Goal: Task Accomplishment & Management: Use online tool/utility

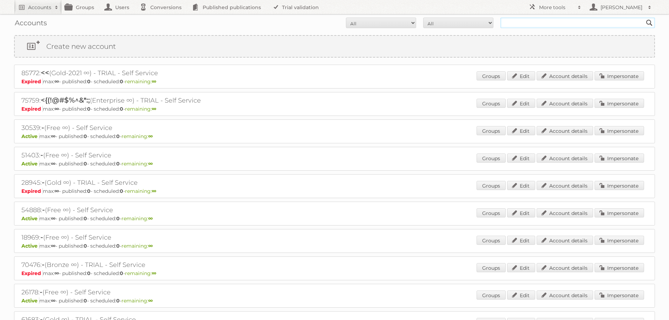
click at [532, 22] on input "text" at bounding box center [577, 23] width 154 height 11
type input "[PERSON_NAME][EMAIL_ADDRESS][DOMAIN_NAME]"
click at [558, 26] on input "[PERSON_NAME][EMAIL_ADDRESS][DOMAIN_NAME]" at bounding box center [577, 23] width 154 height 11
click at [644, 18] on input "Search" at bounding box center [649, 23] width 11 height 11
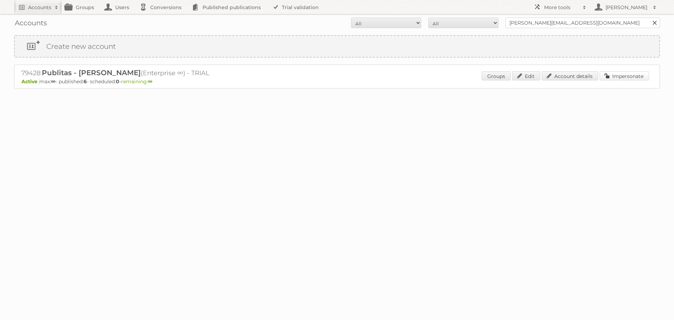
click at [617, 74] on link "Impersonate" at bounding box center [623, 75] width 49 height 9
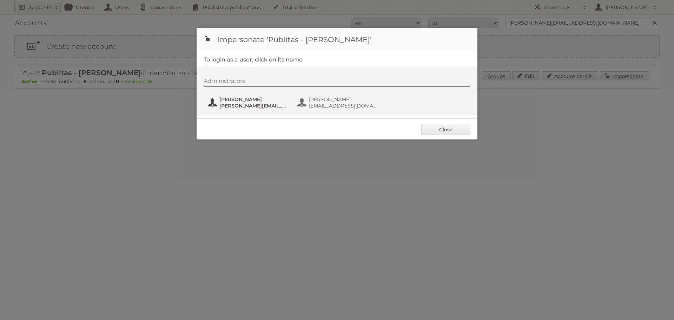
click at [233, 104] on span "[PERSON_NAME][EMAIL_ADDRESS][DOMAIN_NAME]" at bounding box center [253, 105] width 68 height 6
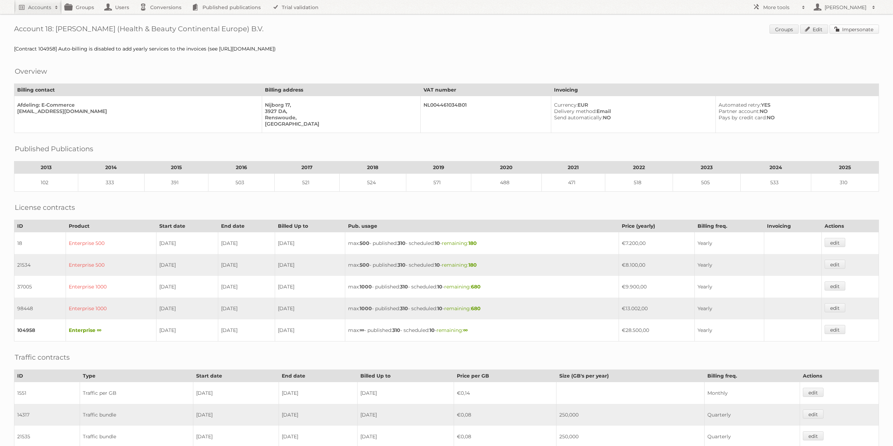
click at [846, 32] on link "Impersonate" at bounding box center [854, 29] width 49 height 9
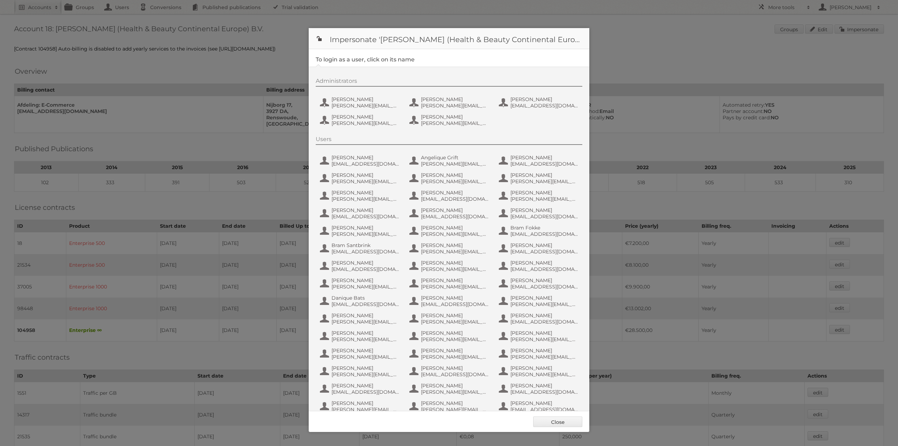
click at [245, 74] on div at bounding box center [449, 223] width 898 height 446
click at [193, 178] on div at bounding box center [449, 223] width 898 height 446
click at [214, 191] on div at bounding box center [449, 223] width 898 height 446
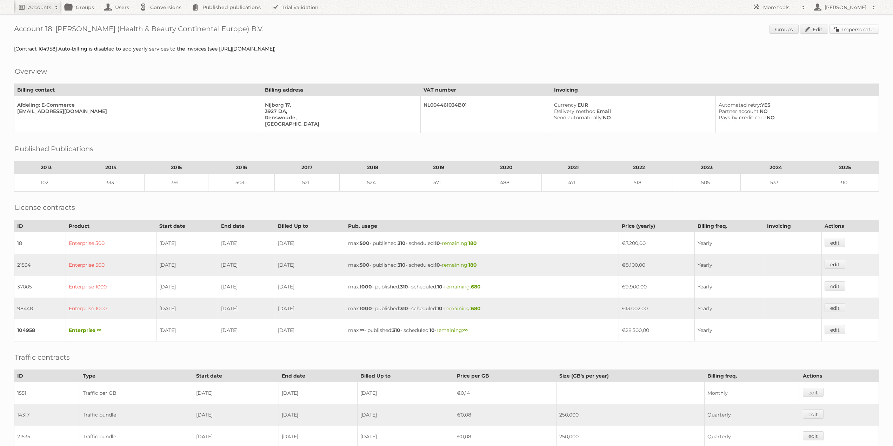
click at [858, 29] on link "Impersonate" at bounding box center [854, 29] width 49 height 9
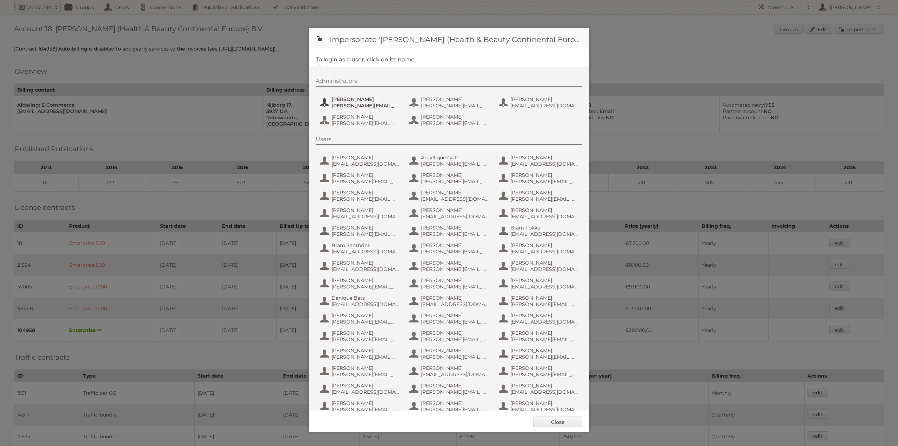
click at [338, 104] on span "e.nauta@nl.aswatson.com" at bounding box center [366, 105] width 68 height 6
